Goal: Communication & Community: Participate in discussion

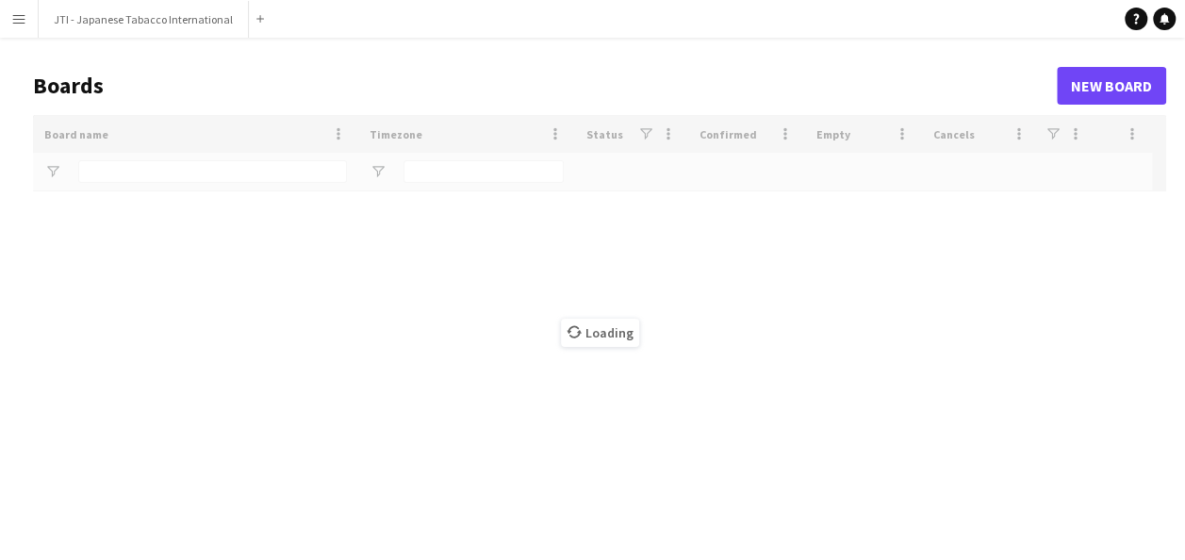
type input "***"
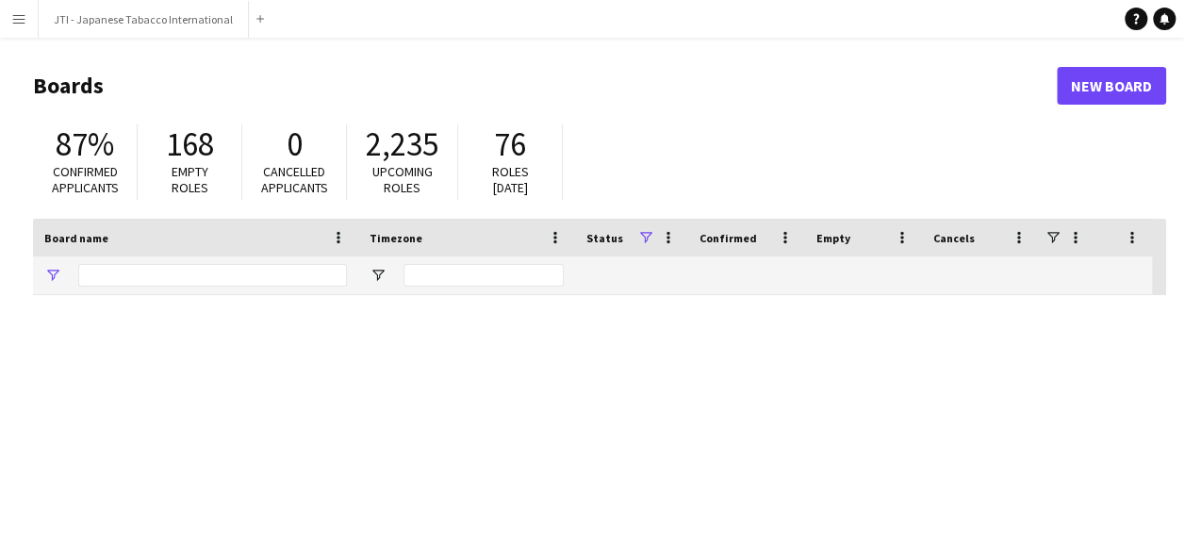
type input "***"
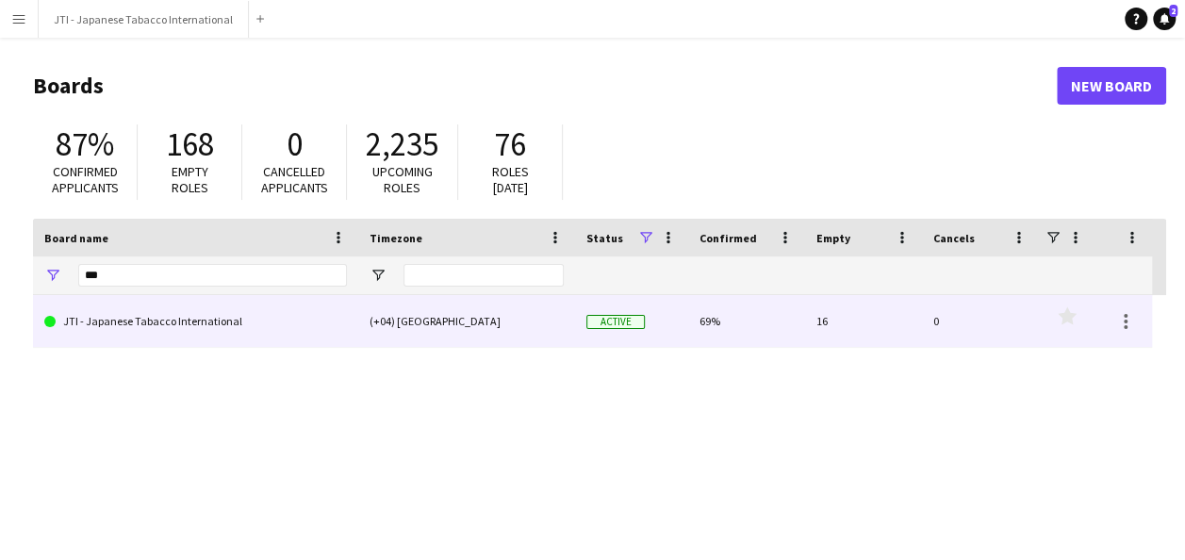
click at [184, 326] on link "JTI - Japanese Tabacco International" at bounding box center [195, 321] width 303 height 53
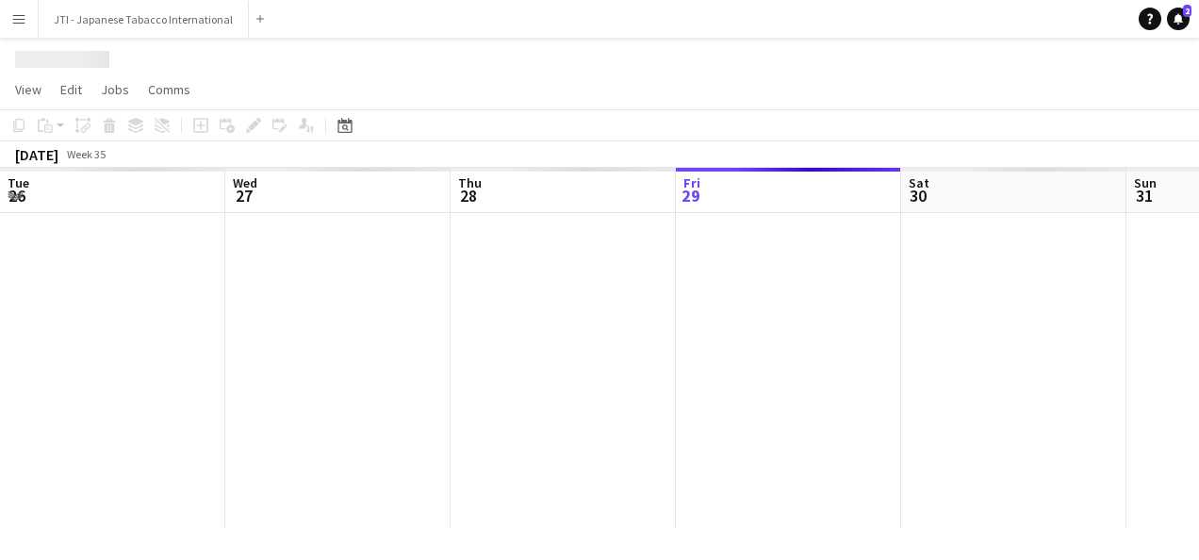
scroll to position [0, 451]
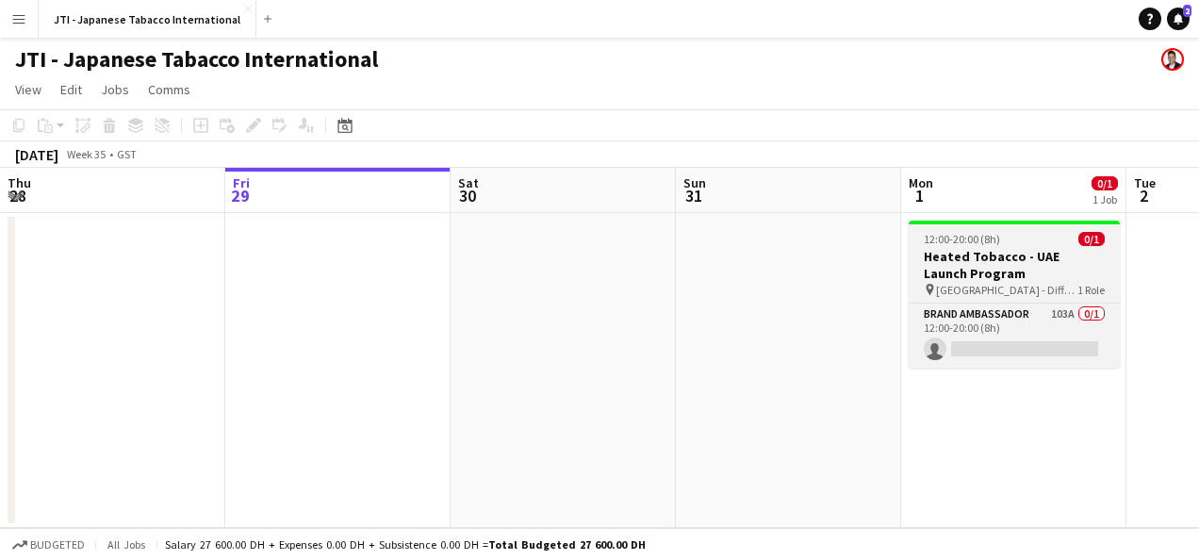
click at [1010, 299] on app-job-card "12:00-20:00 (8h) 0/1 Heated Tobacco - UAE Launch Program pin [GEOGRAPHIC_DATA] …" at bounding box center [1014, 294] width 211 height 147
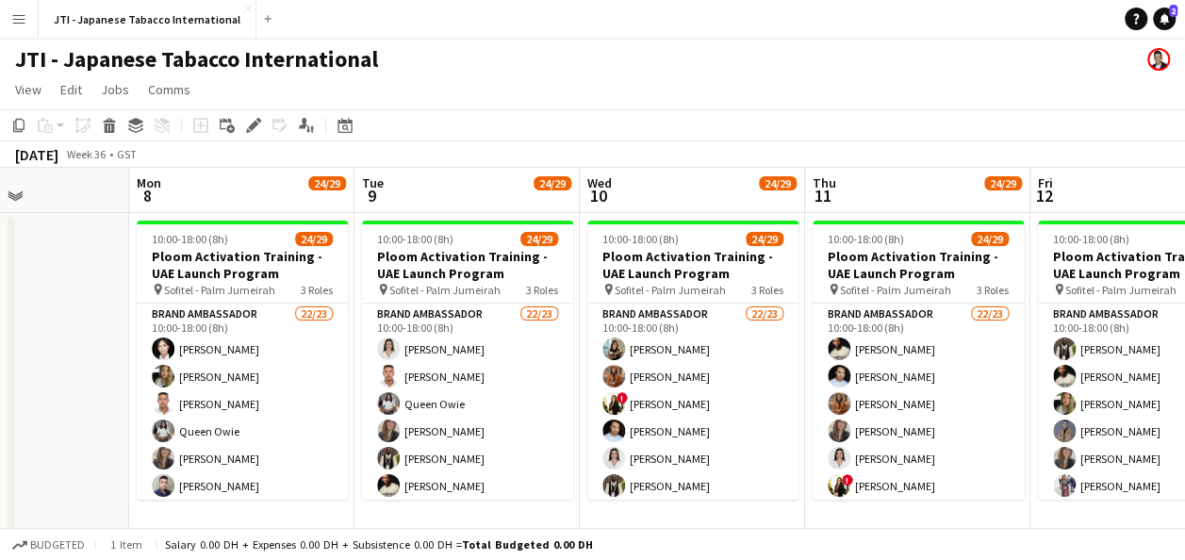
scroll to position [0, 585]
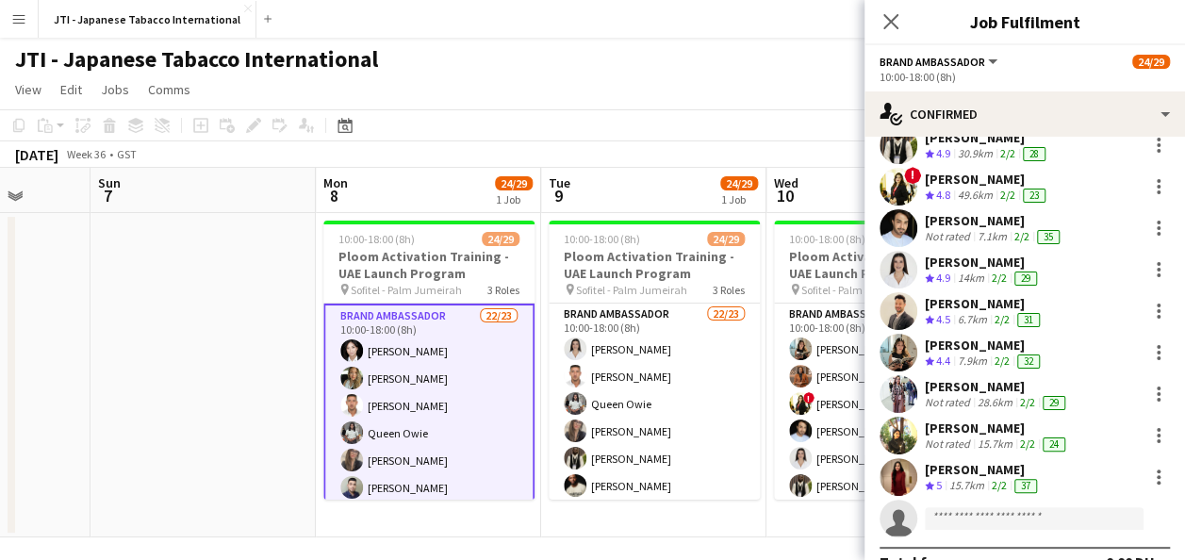
scroll to position [635, 0]
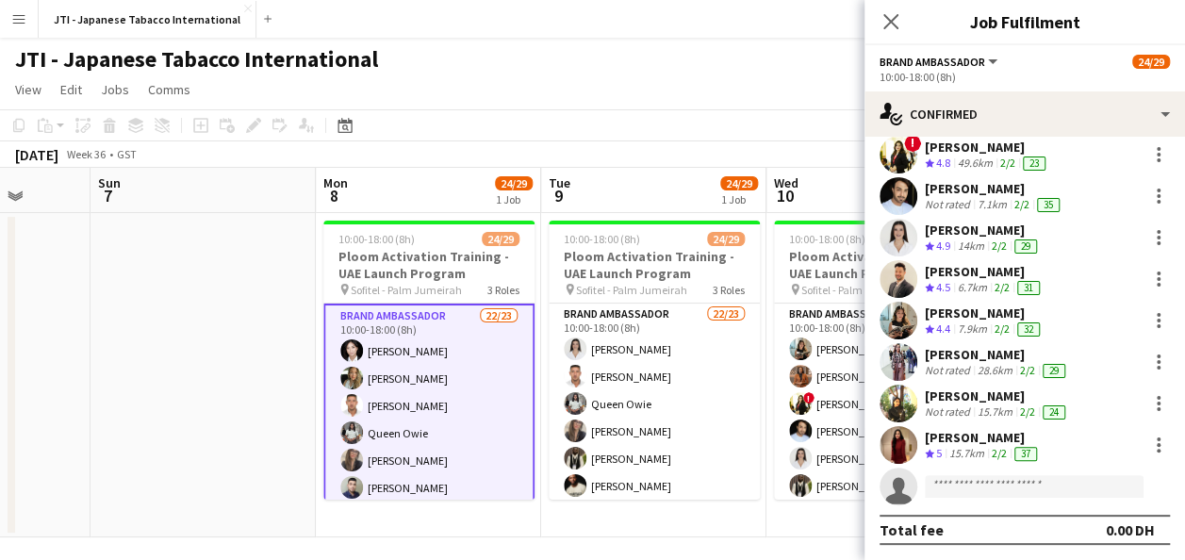
click at [1115, 64] on div "Brand Ambassador All roles Brand Ambassador 24/29" at bounding box center [1025, 61] width 290 height 17
click at [598, 65] on div "JTI - Japanese Tabacco International" at bounding box center [592, 56] width 1185 height 36
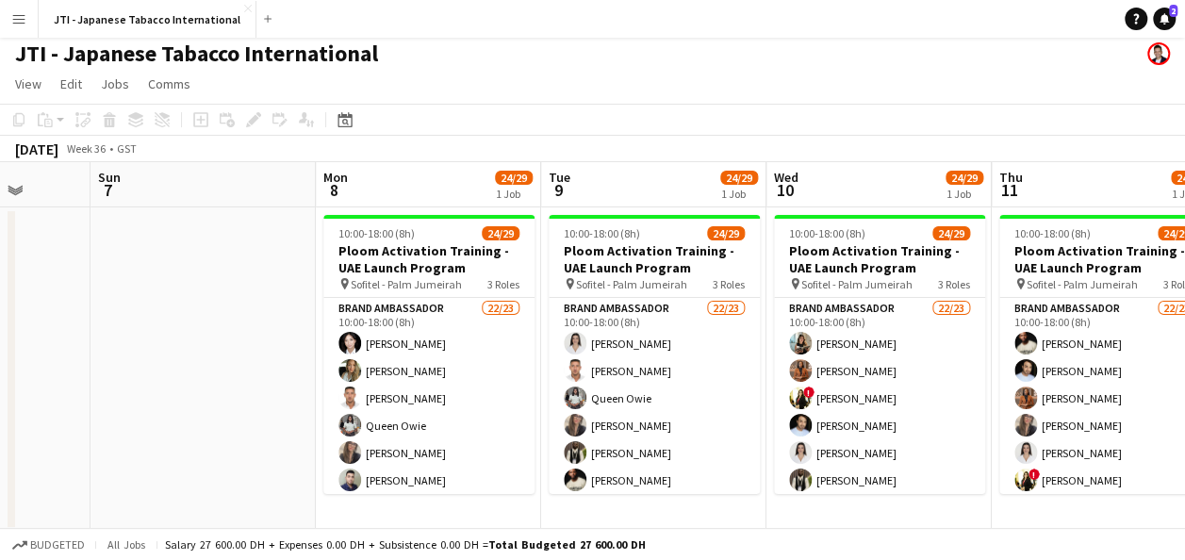
scroll to position [9, 0]
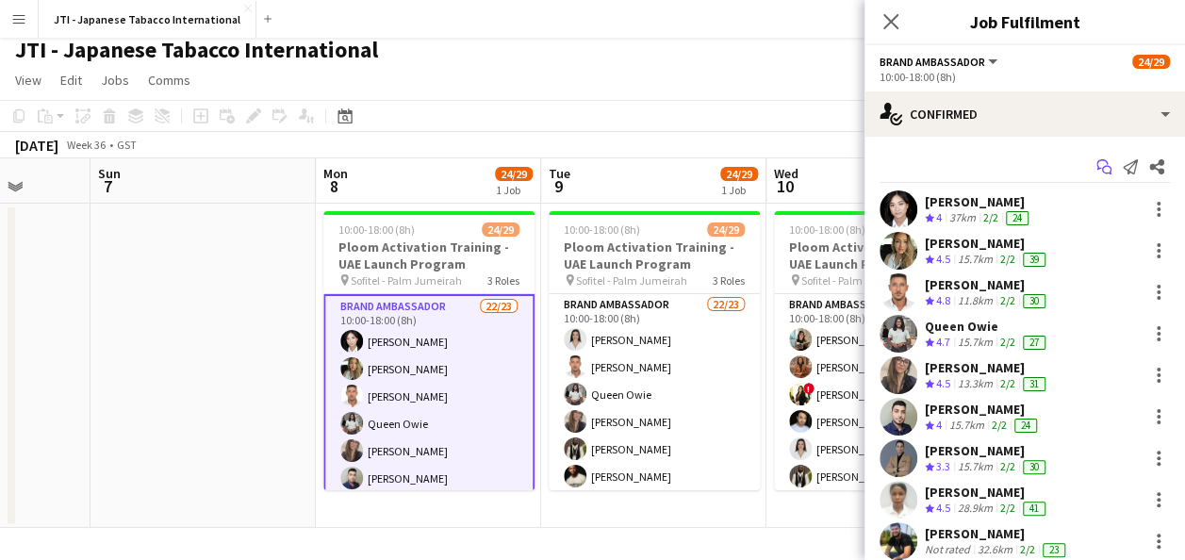
click at [1096, 165] on icon "Start chat" at bounding box center [1103, 166] width 15 height 15
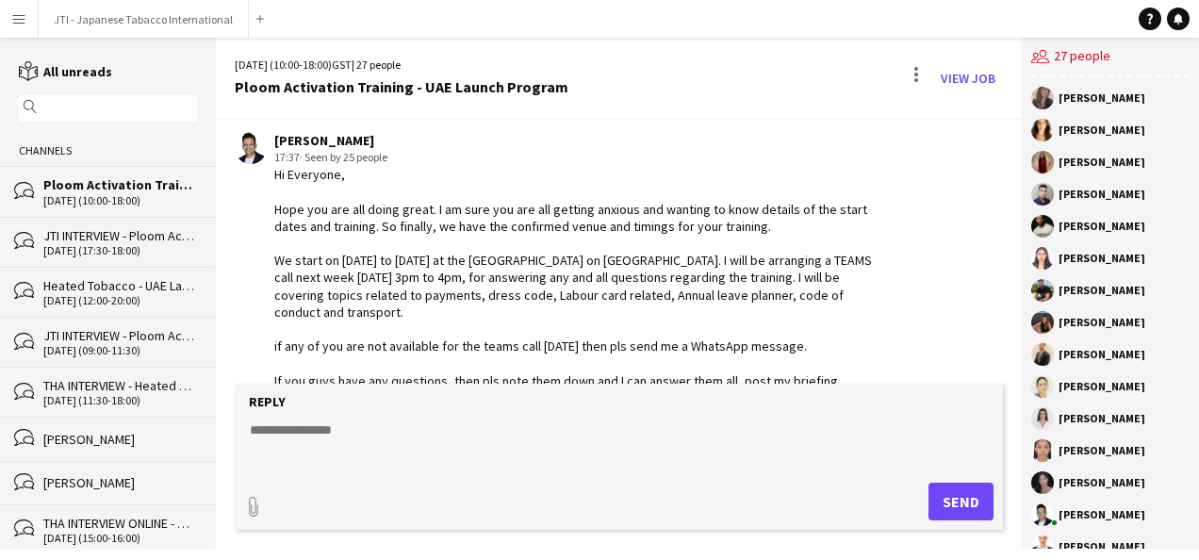
scroll to position [577, 0]
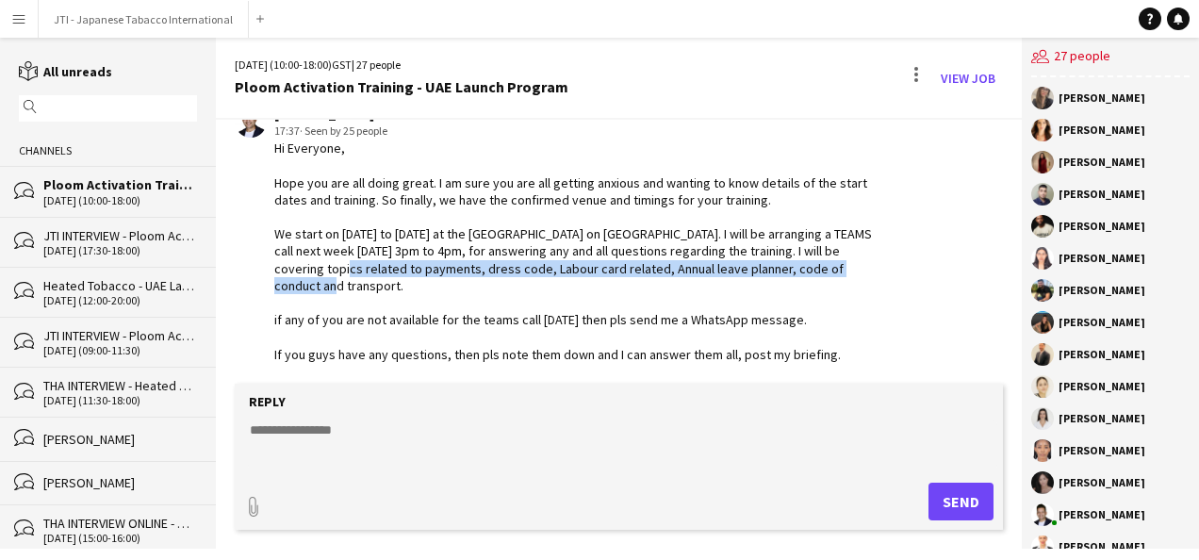
drag, startPoint x: 274, startPoint y: 271, endPoint x: 515, endPoint y: 278, distance: 240.5
click at [515, 278] on div "Hi Everyone, Hope you are all doing great. I am sure you are all getting anxiou…" at bounding box center [576, 268] width 605 height 257
copy div "payments, dress code, Labour card related, Annual leave planner, code of conduc…"
click at [954, 279] on app-chat-message "[PERSON_NAME] 17:37 · Seen by 25 people Hi Everyone, Hope you are all doing gre…" at bounding box center [619, 251] width 806 height 310
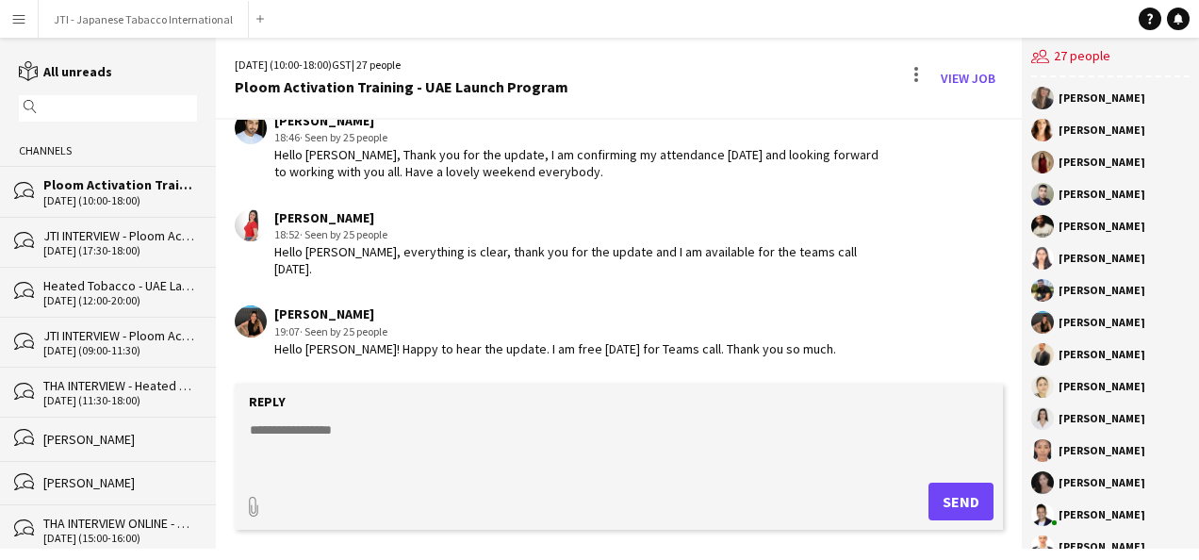
scroll to position [1897, 0]
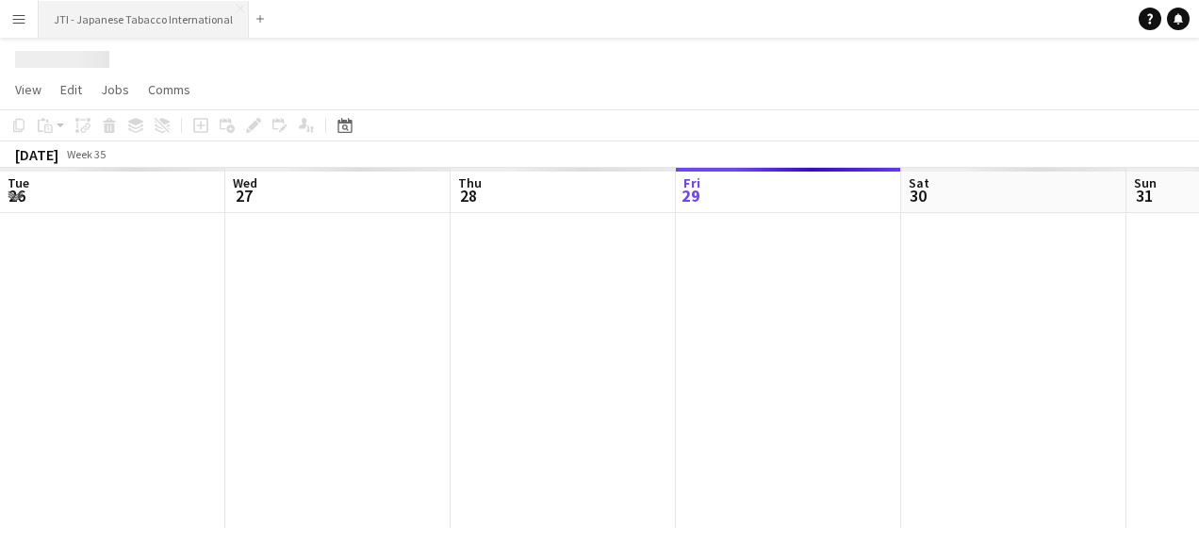
scroll to position [0, 451]
